Goal: Information Seeking & Learning: Learn about a topic

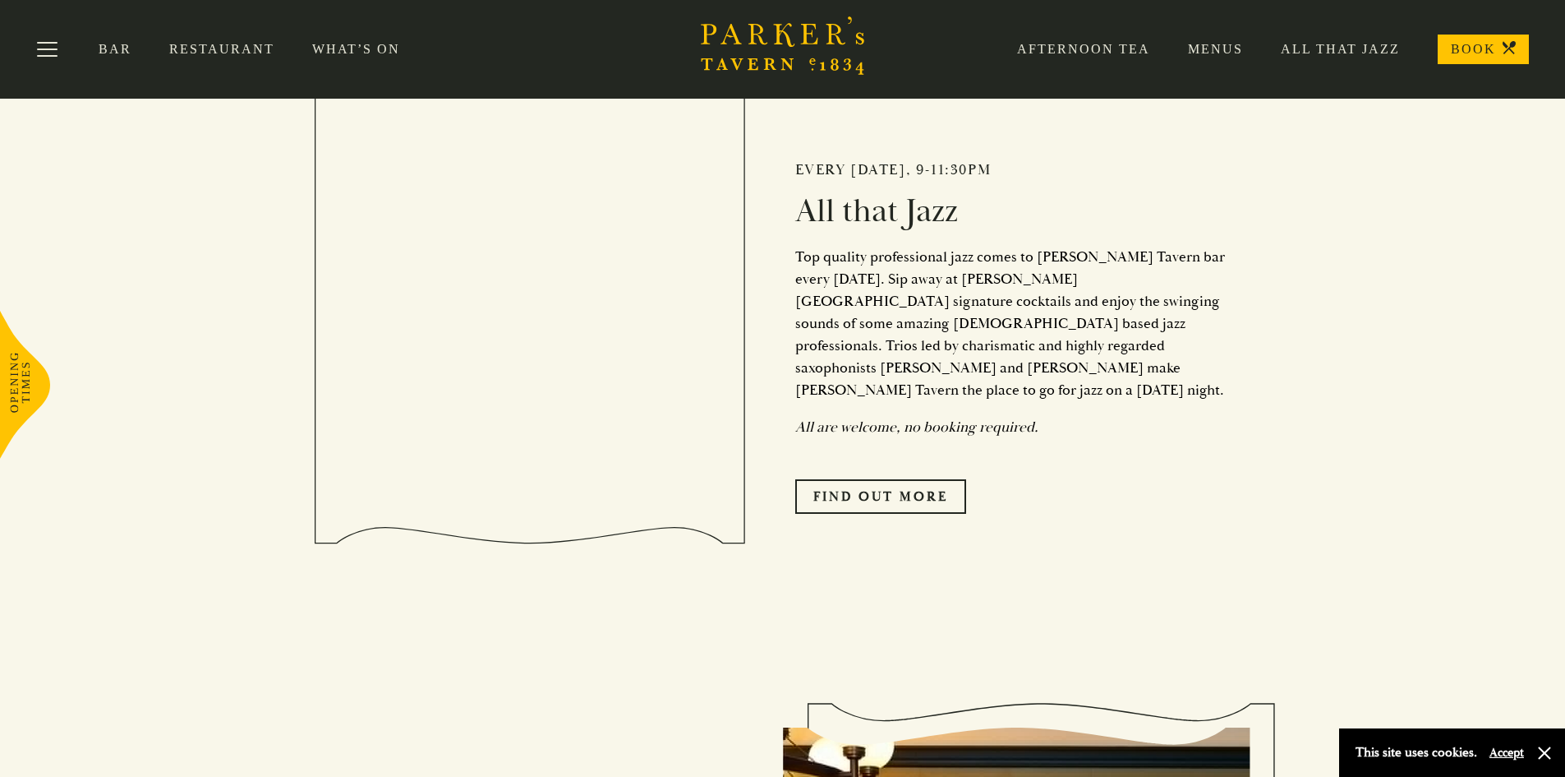
scroll to position [815, 0]
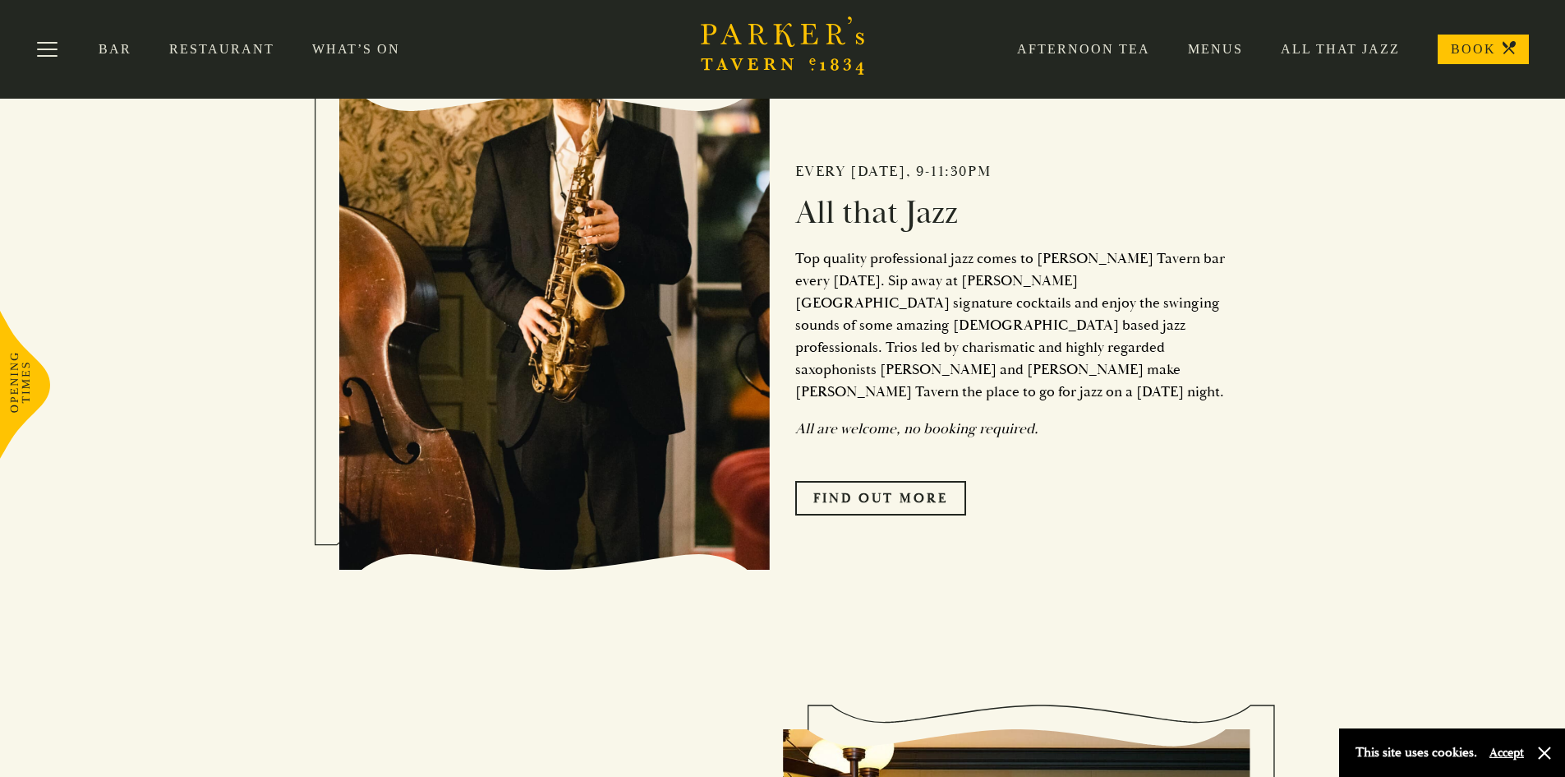
drag, startPoint x: 219, startPoint y: 35, endPoint x: 220, endPoint y: 48, distance: 13.2
click at [219, 35] on div "Bar Restaurant What’s On Afternoon Tea Menus All That Jazz BOOK" at bounding box center [782, 49] width 1565 height 99
click at [220, 49] on link "Restaurant" at bounding box center [240, 49] width 143 height 16
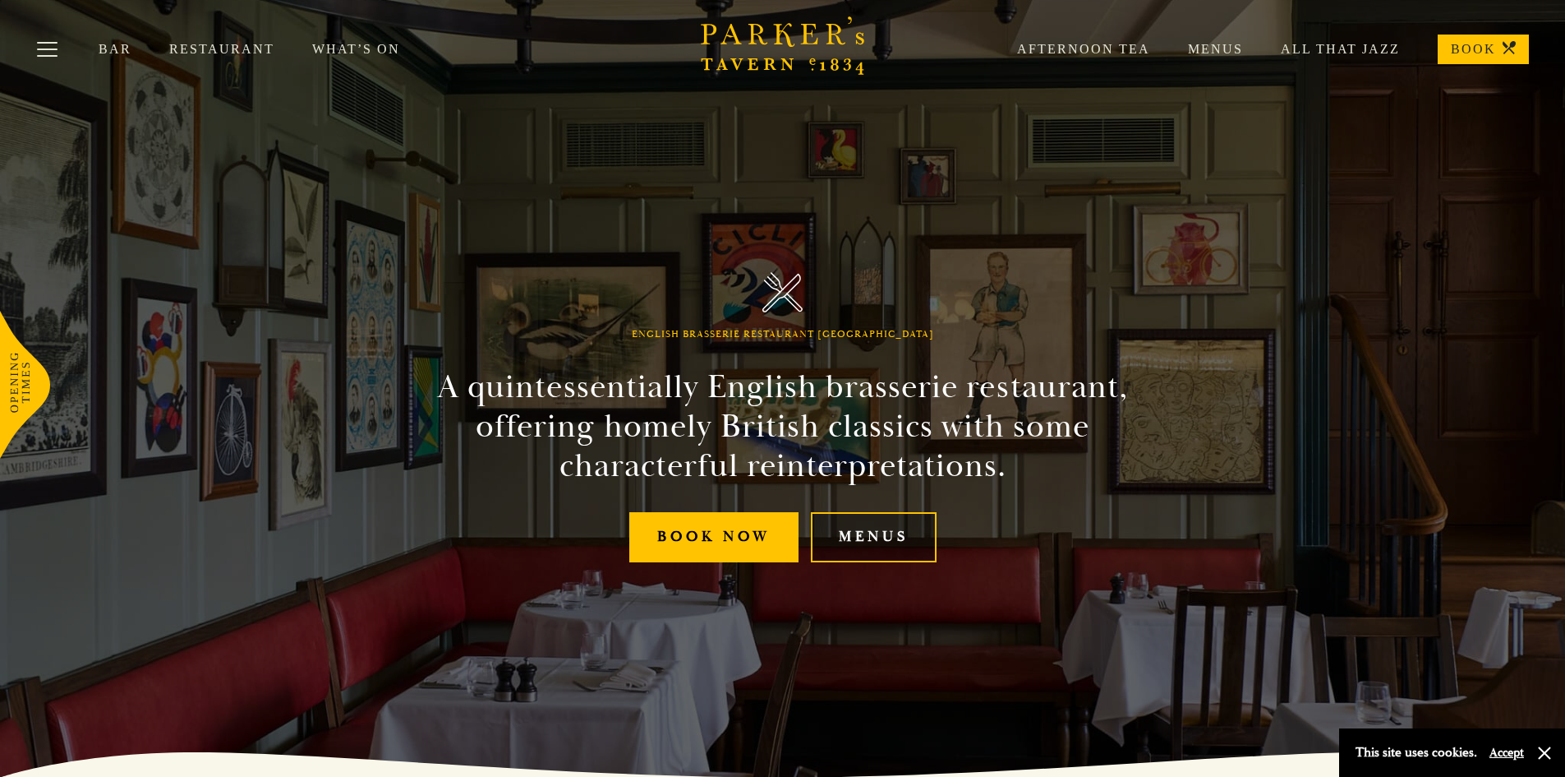
click at [859, 542] on link "Menus" at bounding box center [874, 537] width 126 height 50
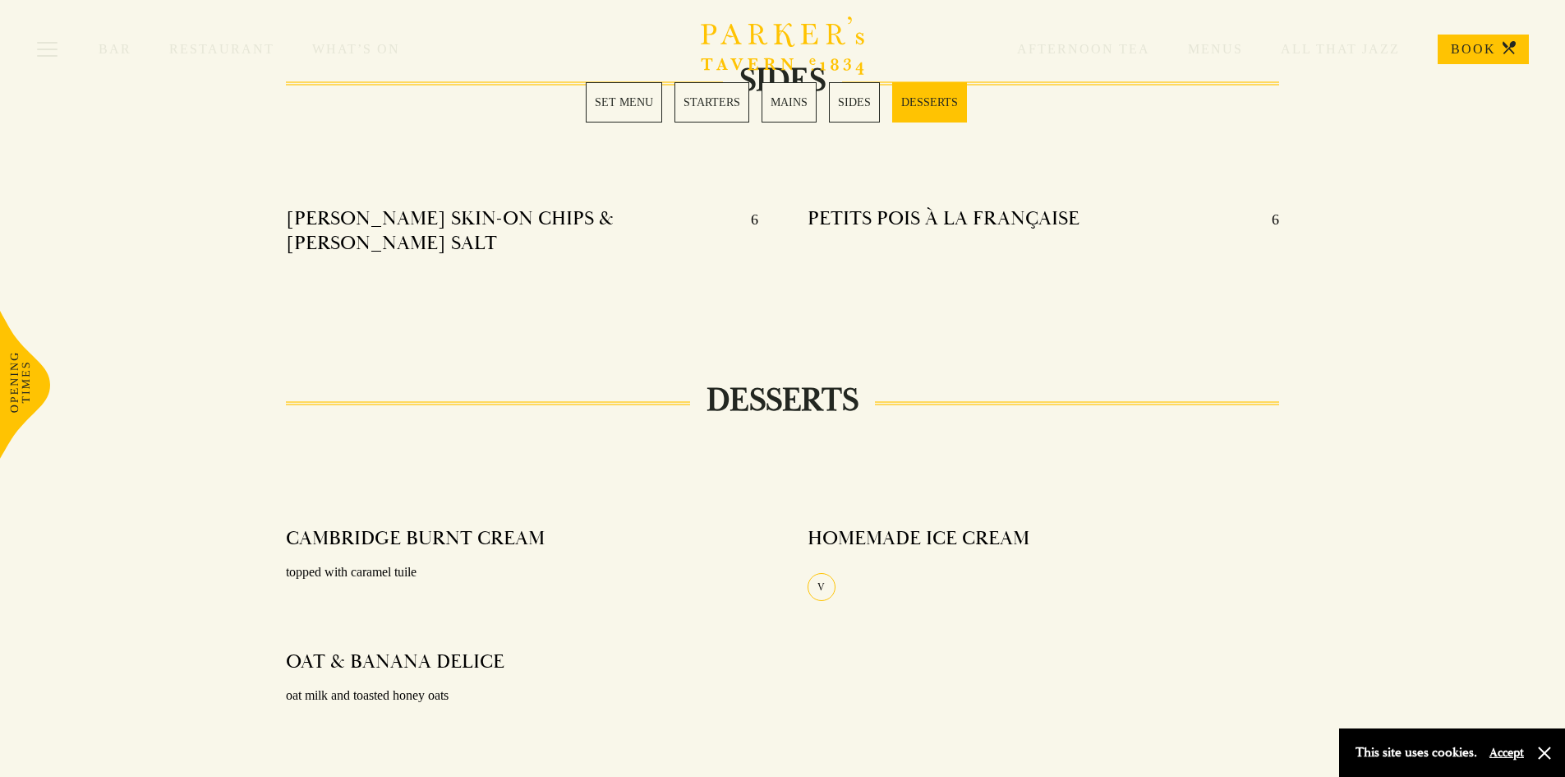
scroll to position [1808, 0]
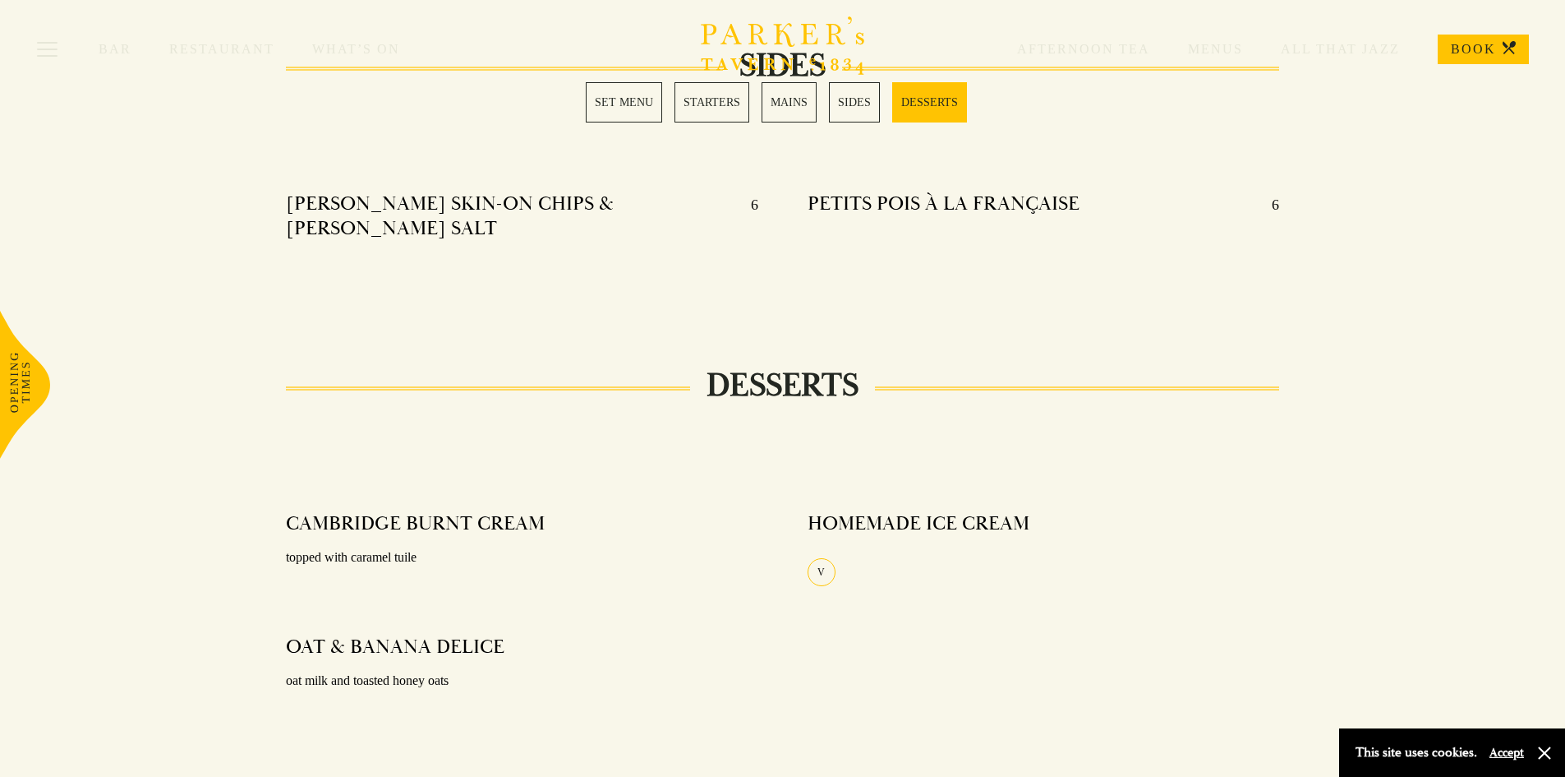
click at [786, 106] on link "MAINS" at bounding box center [789, 102] width 55 height 40
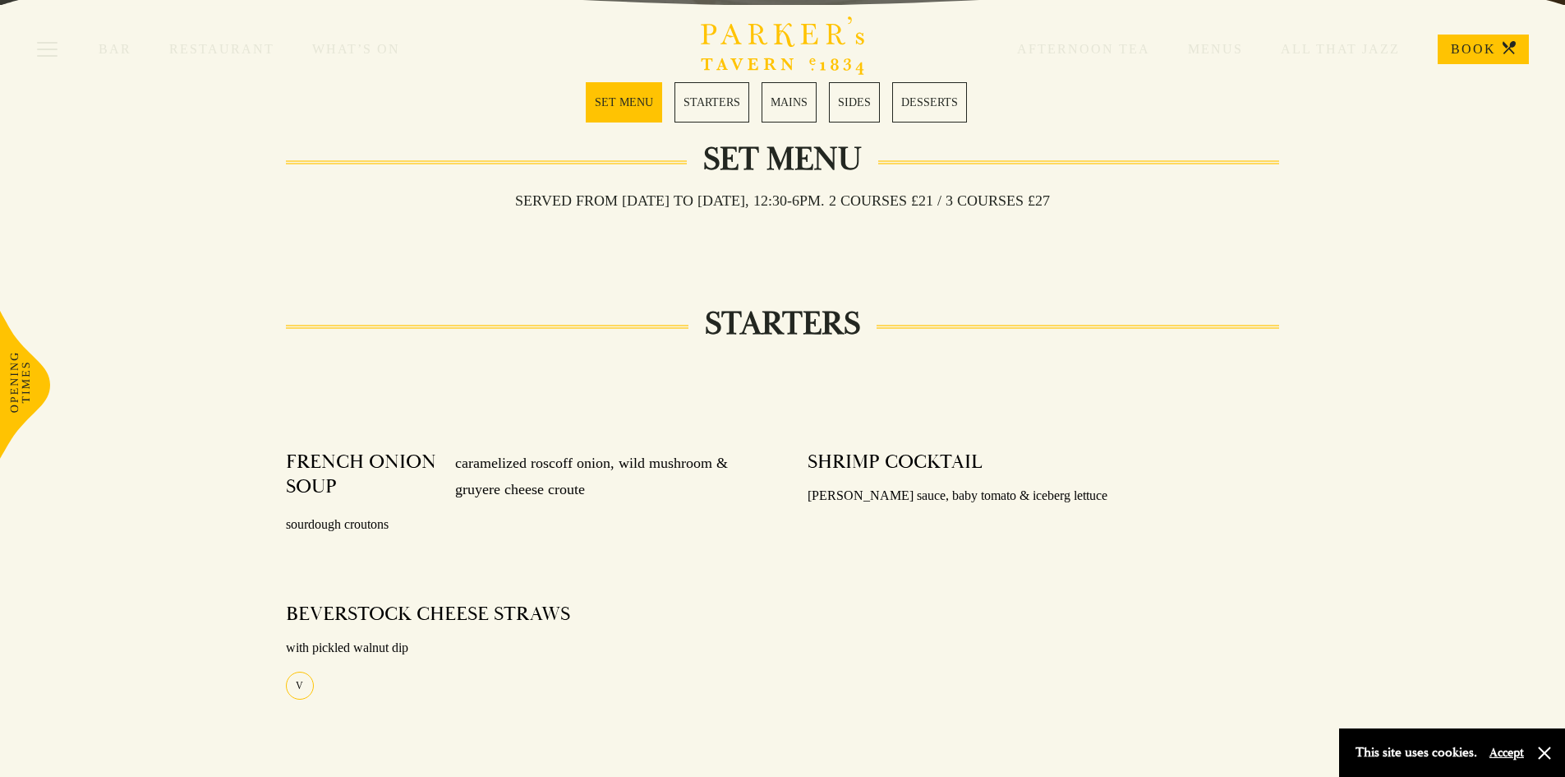
click at [786, 104] on link "MAINS" at bounding box center [789, 102] width 55 height 40
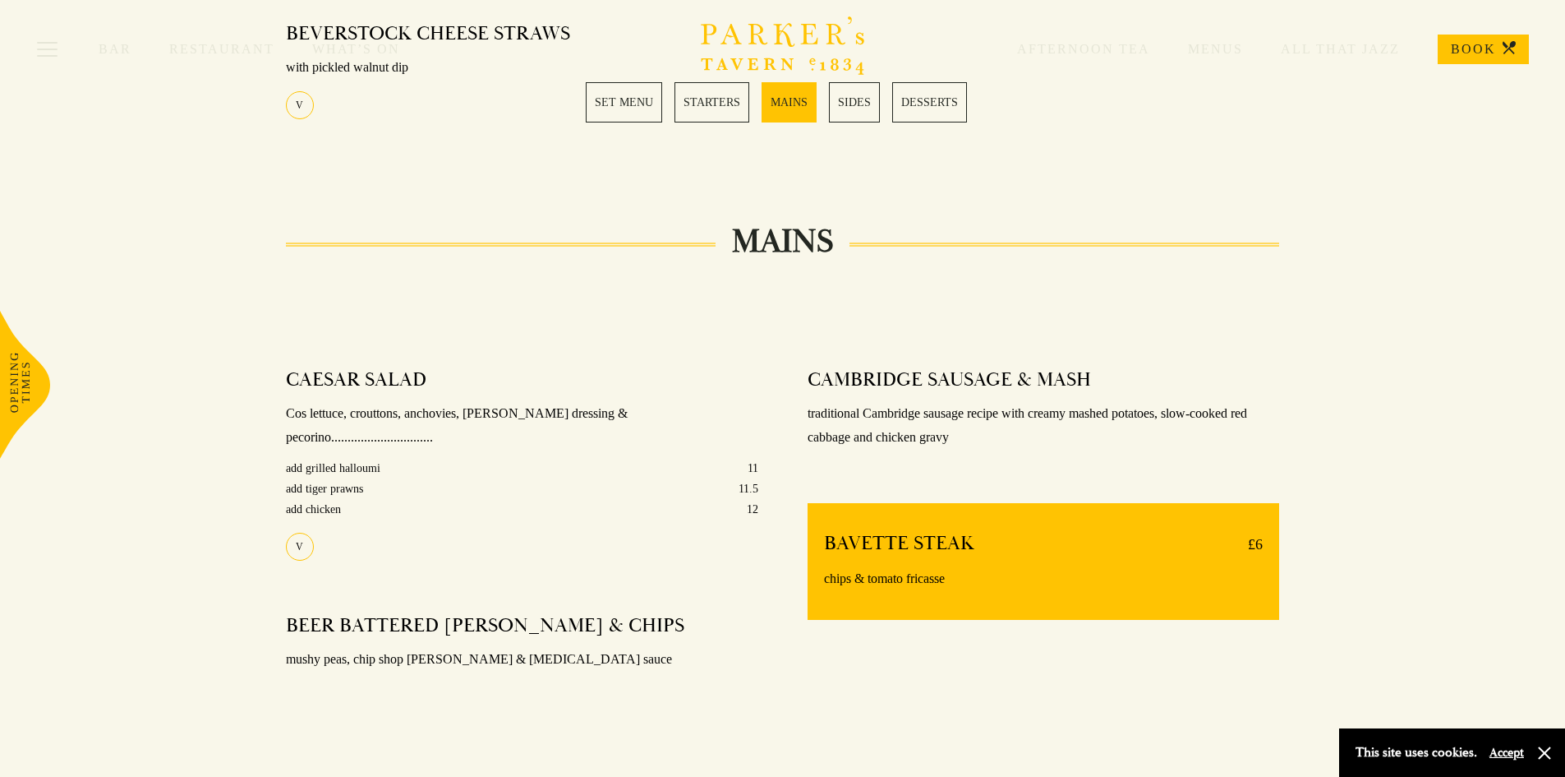
scroll to position [1150, 0]
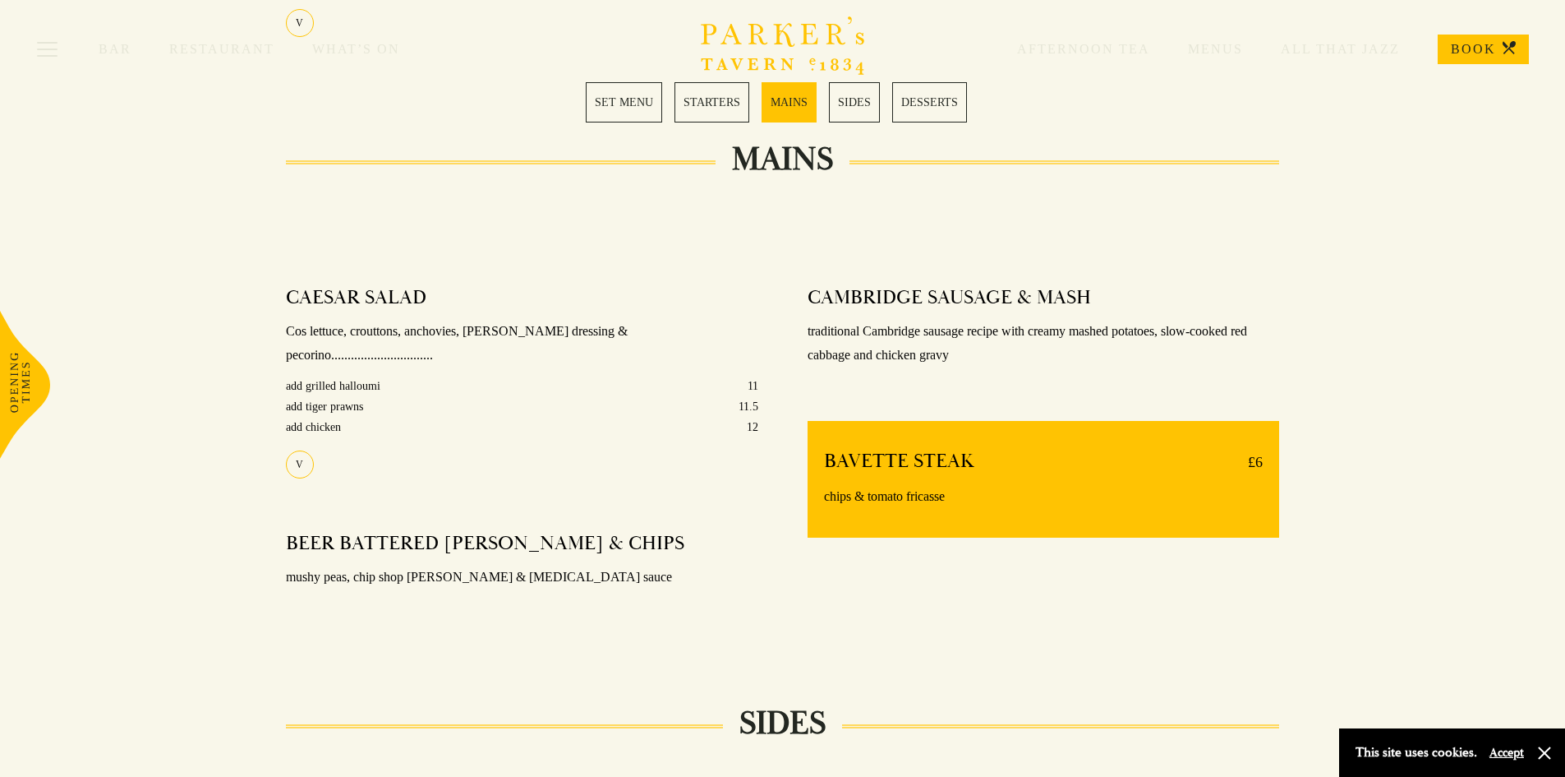
click at [622, 108] on link "SET MENU" at bounding box center [624, 102] width 76 height 40
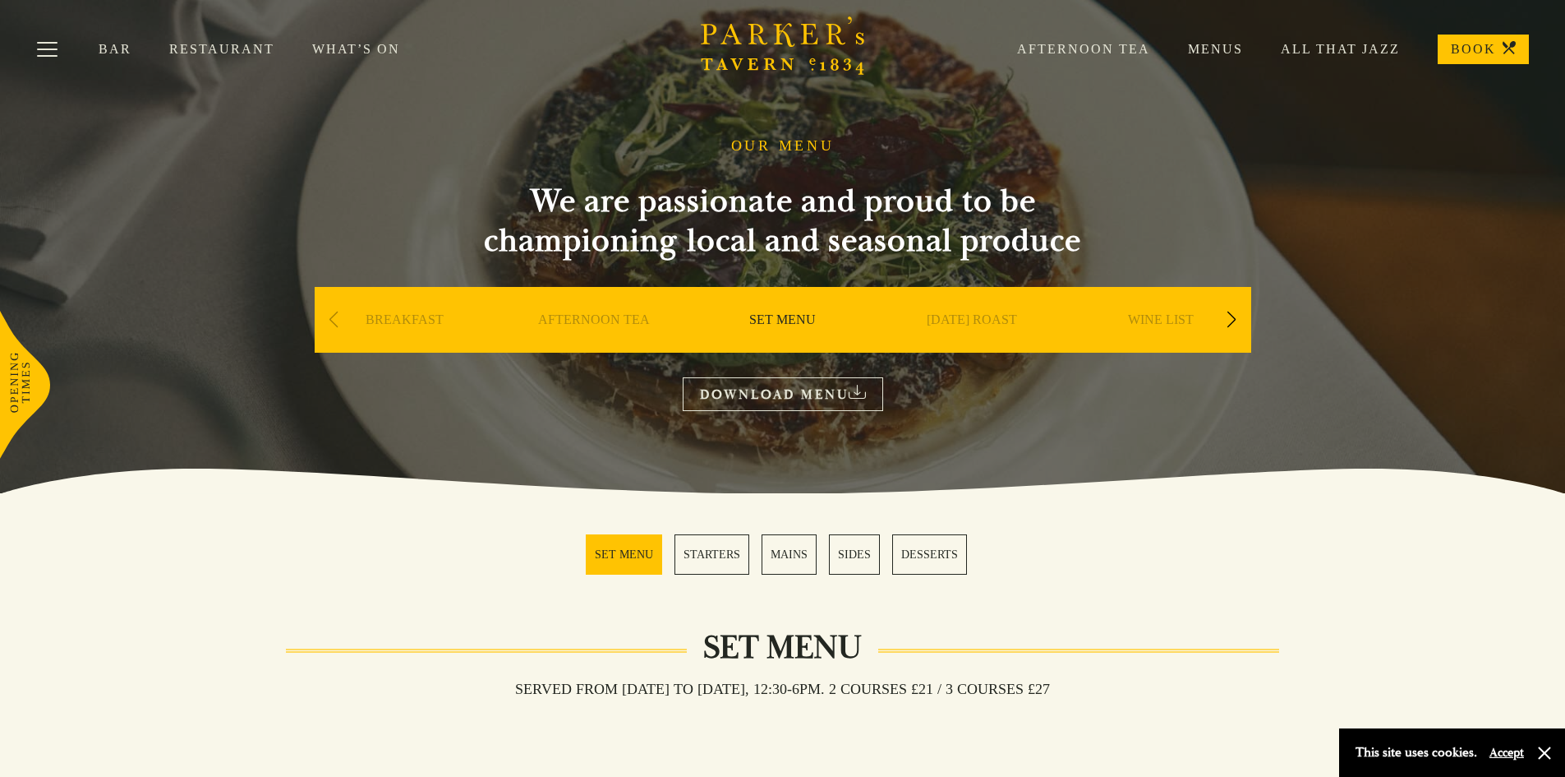
click at [1220, 48] on link "Menus" at bounding box center [1196, 49] width 93 height 16
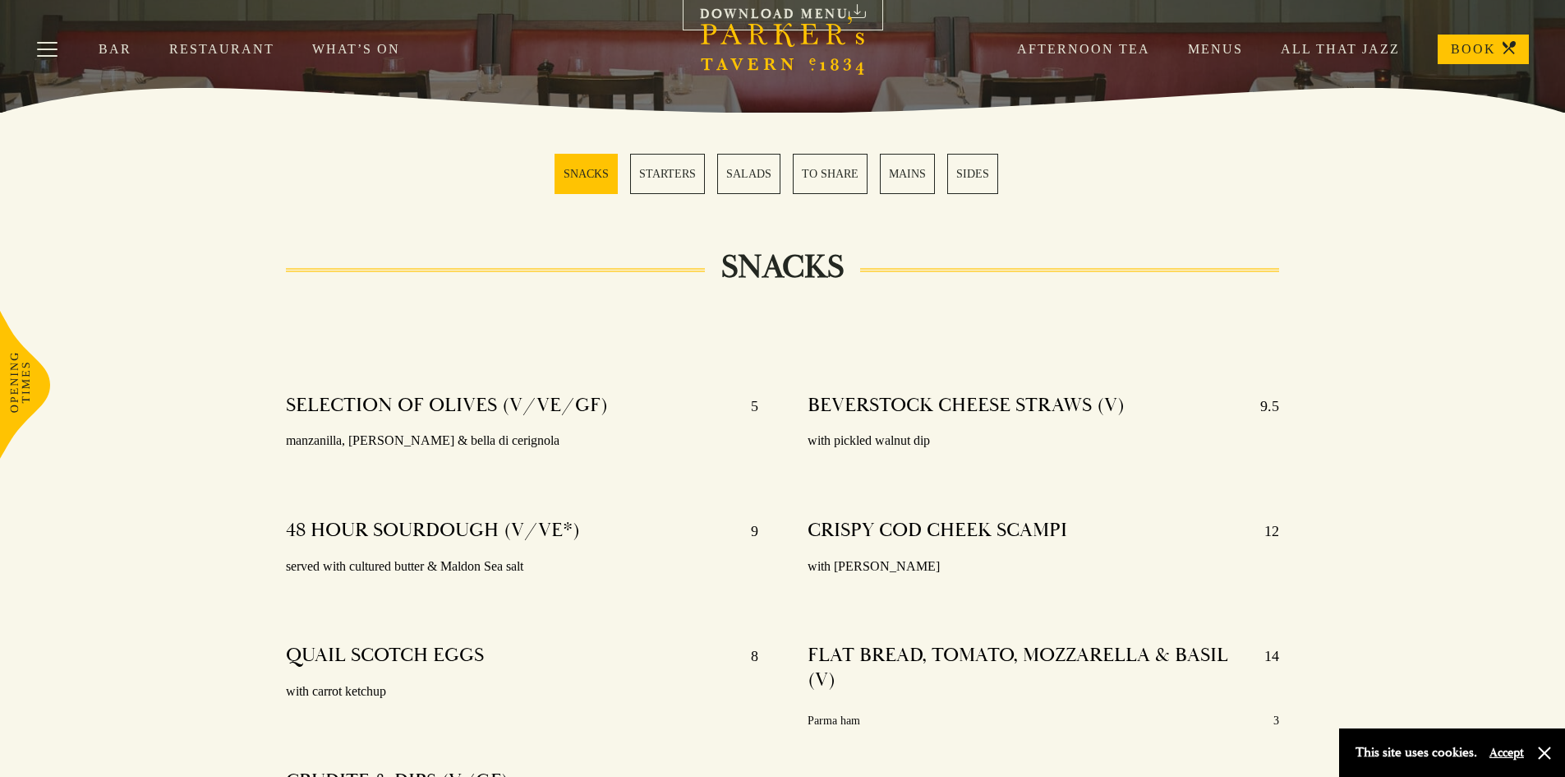
scroll to position [411, 0]
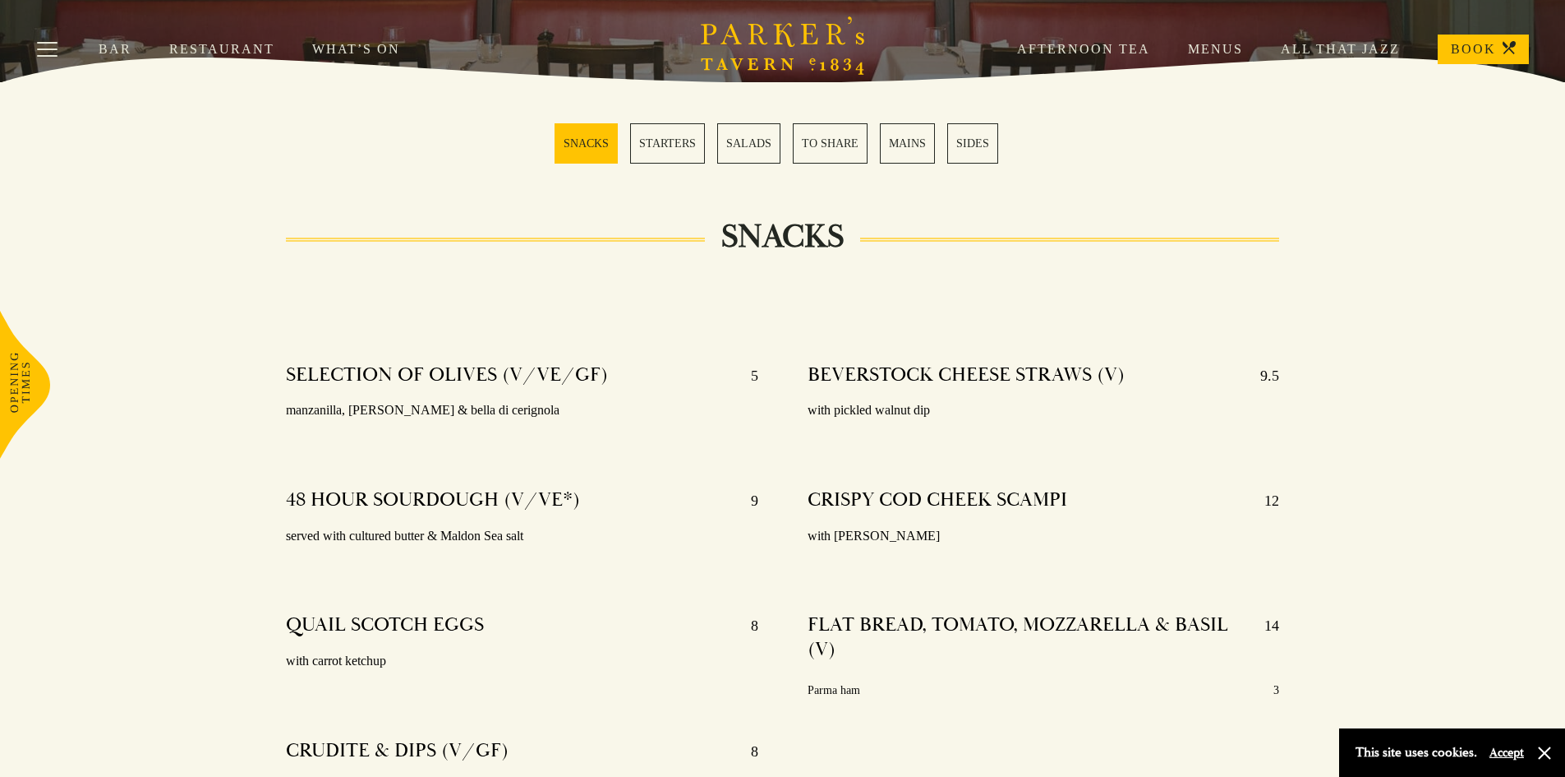
click at [901, 151] on link "MAINS" at bounding box center [907, 143] width 55 height 40
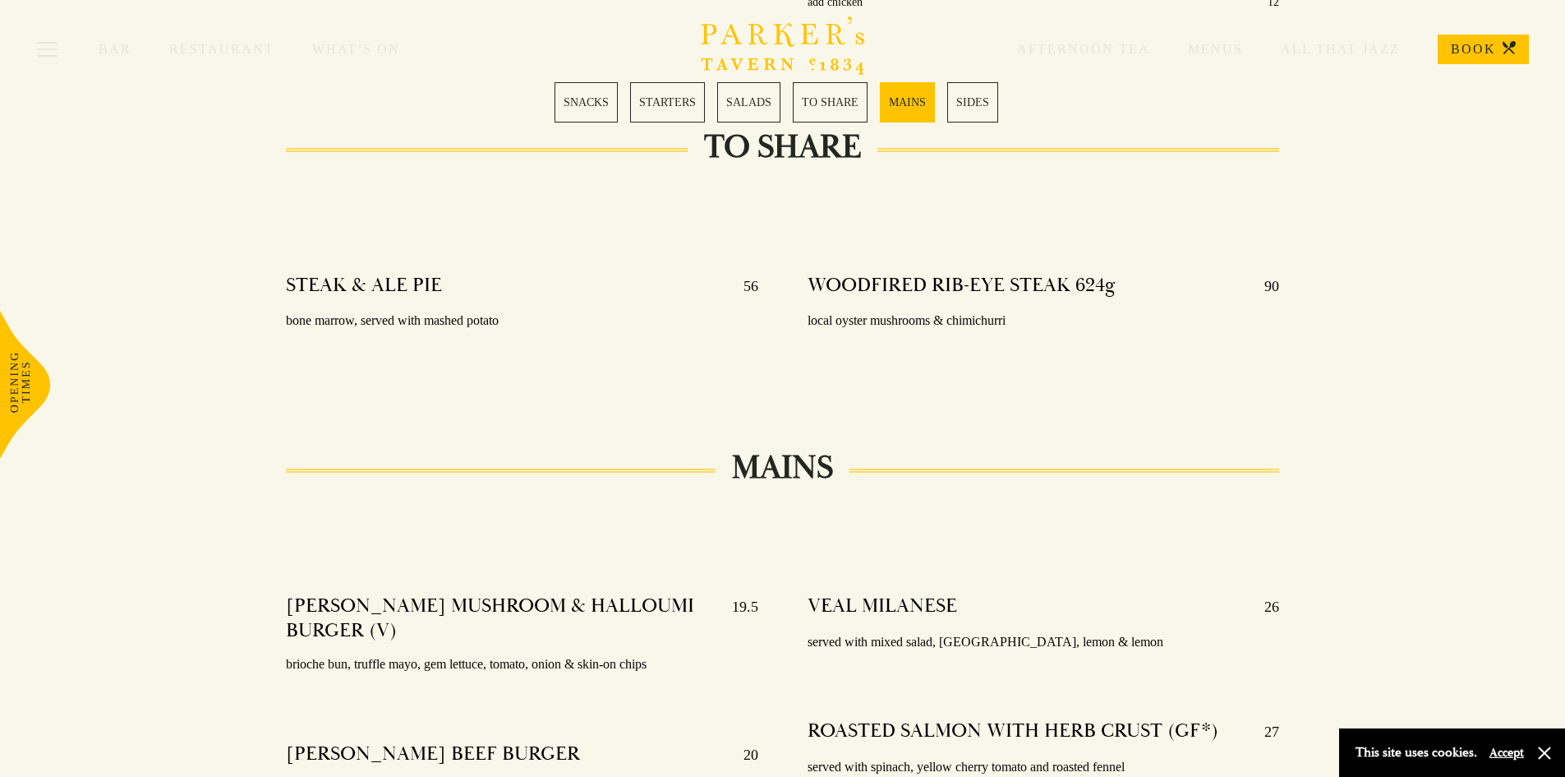
scroll to position [2547, 0]
